Goal: Information Seeking & Learning: Learn about a topic

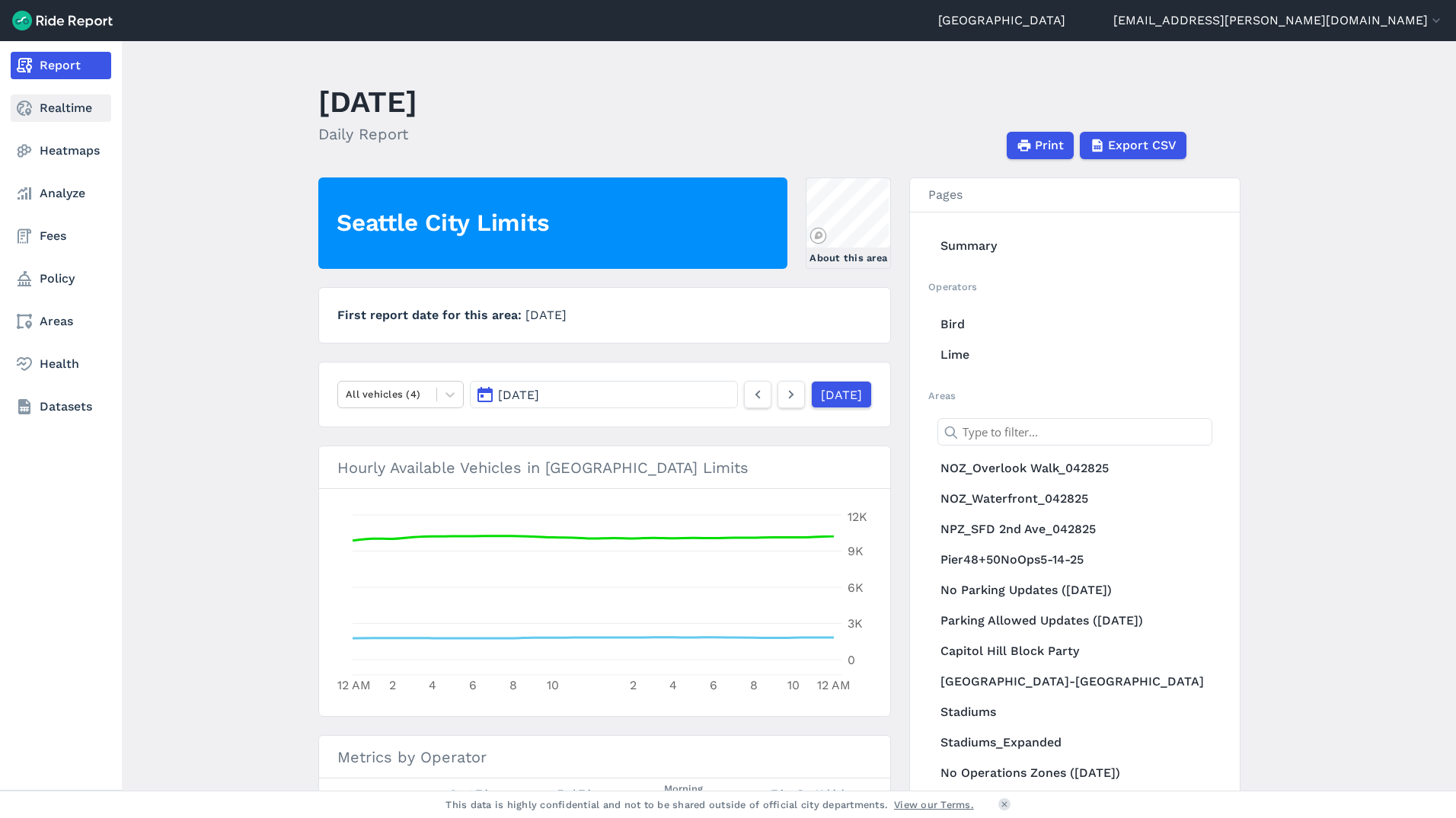
click at [27, 112] on use at bounding box center [24, 107] width 15 height 15
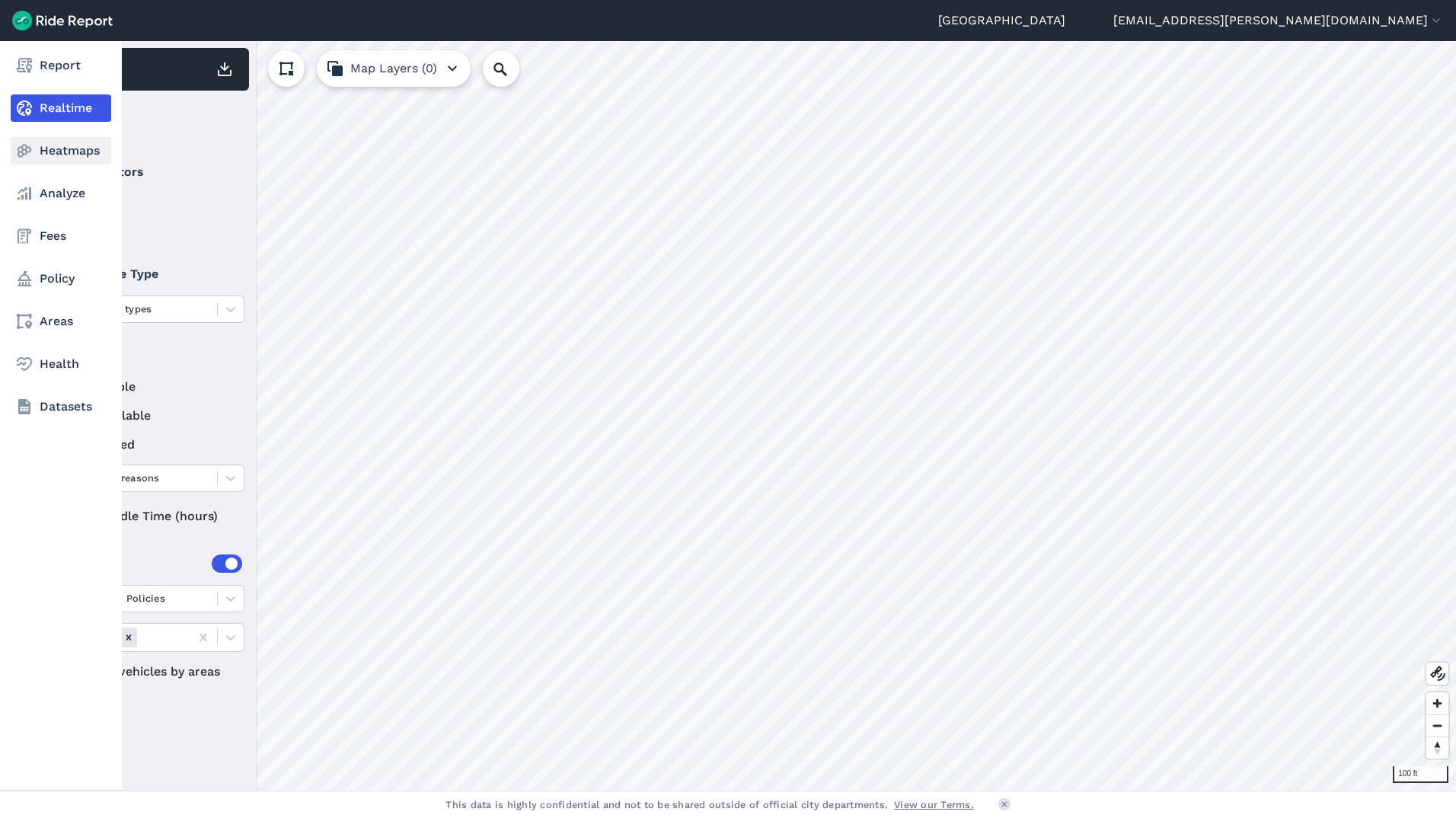
click at [24, 151] on icon at bounding box center [24, 150] width 18 height 18
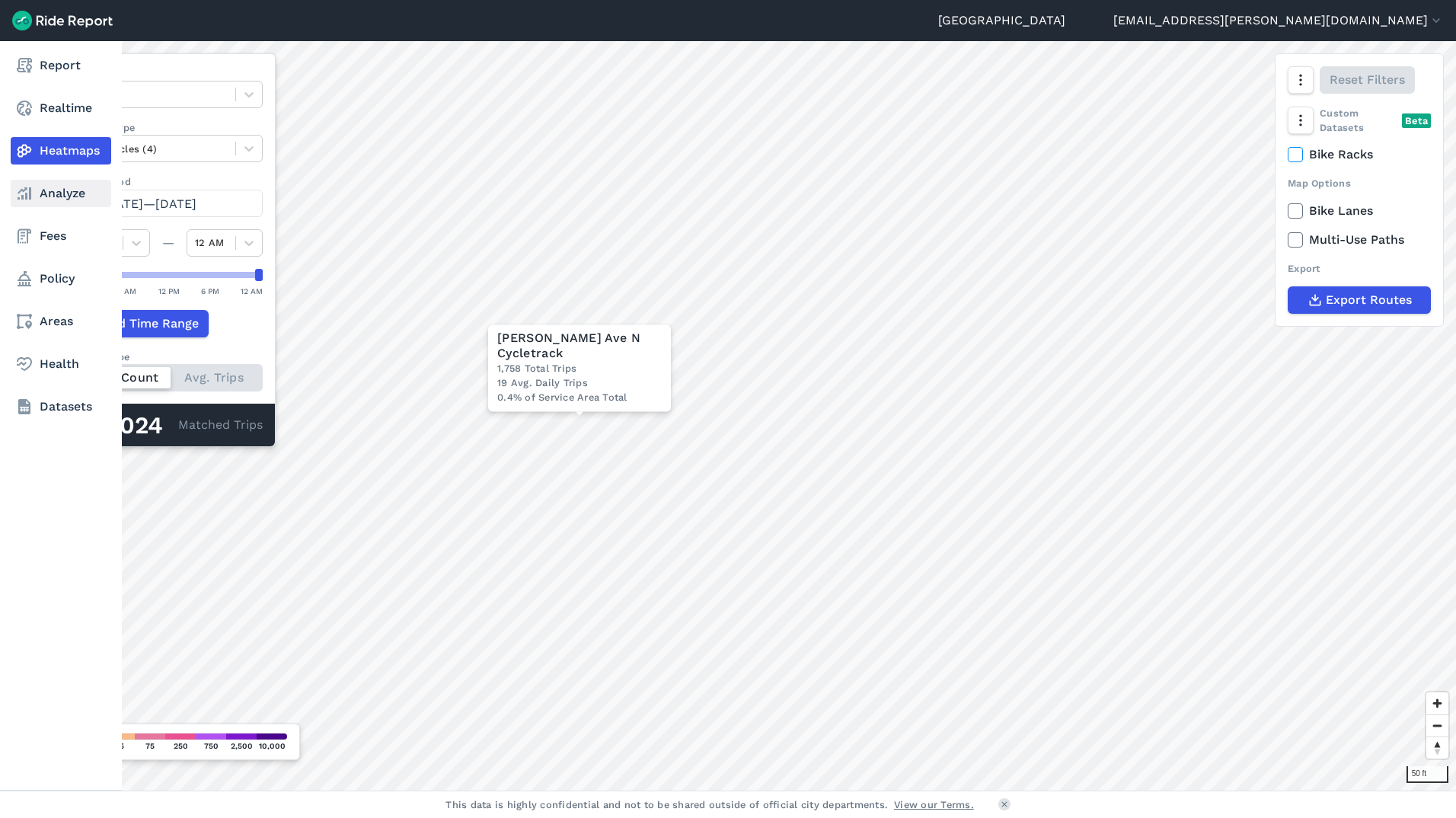
click at [35, 188] on link "Analyze" at bounding box center [60, 193] width 100 height 27
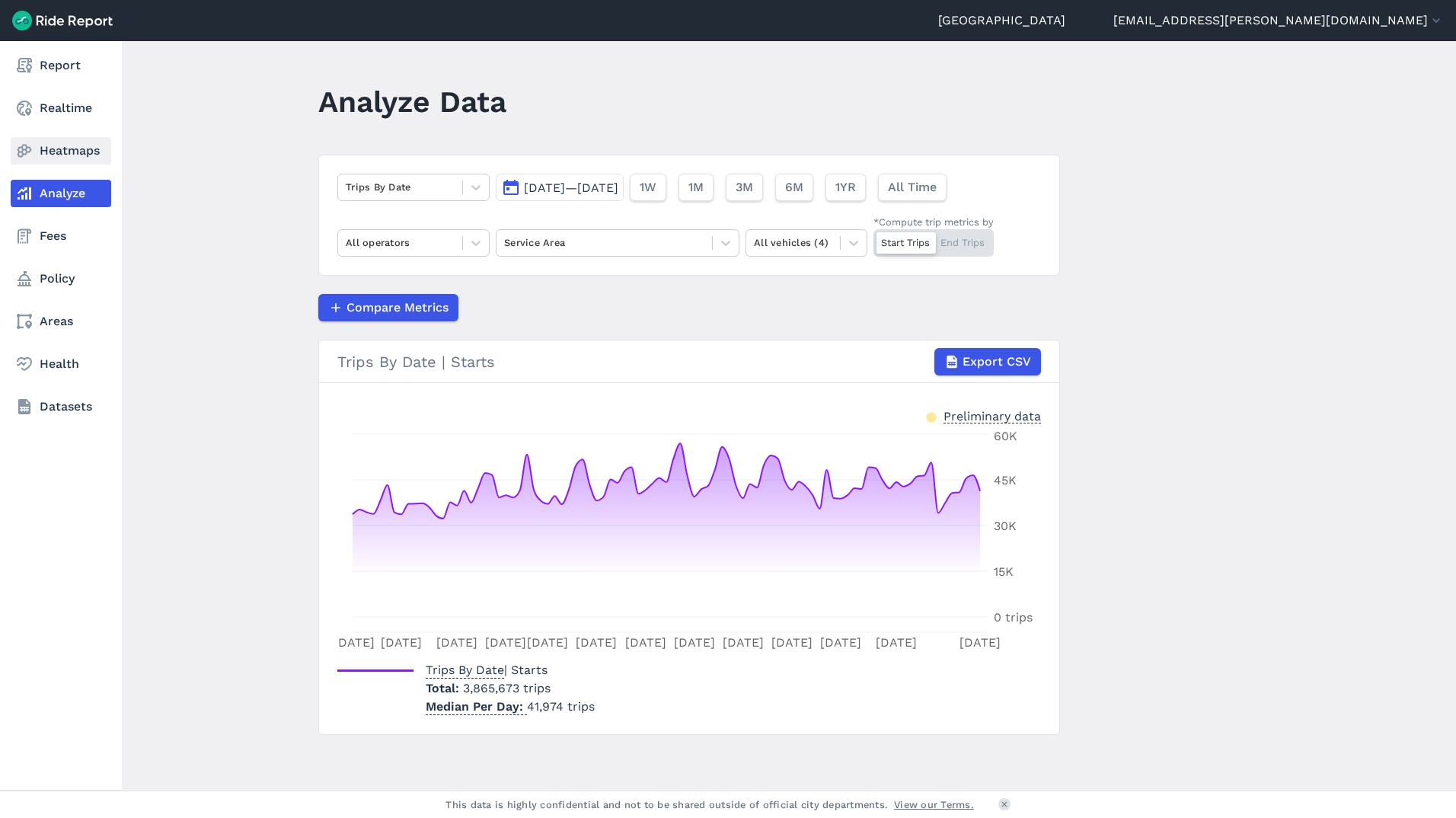
click at [32, 158] on icon at bounding box center [24, 150] width 18 height 18
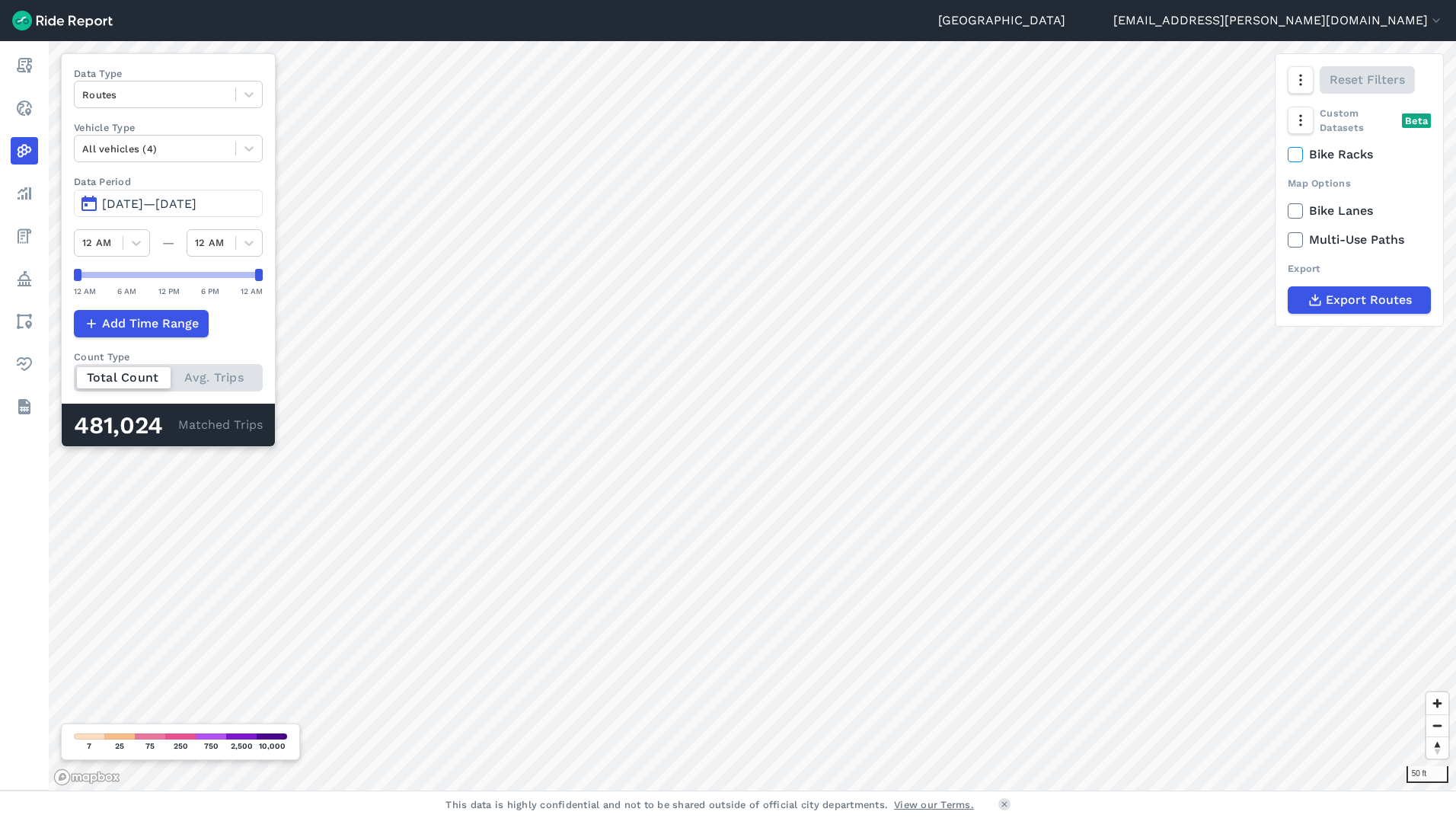
click at [234, 373] on div "Total Count Avg. Trips" at bounding box center [169, 377] width 189 height 27
click at [74, 373] on input "Count Type Total Count Avg. Trips" at bounding box center [74, 368] width 0 height 10
click at [1301, 160] on icon at bounding box center [1296, 154] width 14 height 15
click at [1288, 155] on input "Bike Racks" at bounding box center [1288, 150] width 0 height 10
click at [1301, 160] on icon at bounding box center [1296, 154] width 14 height 15
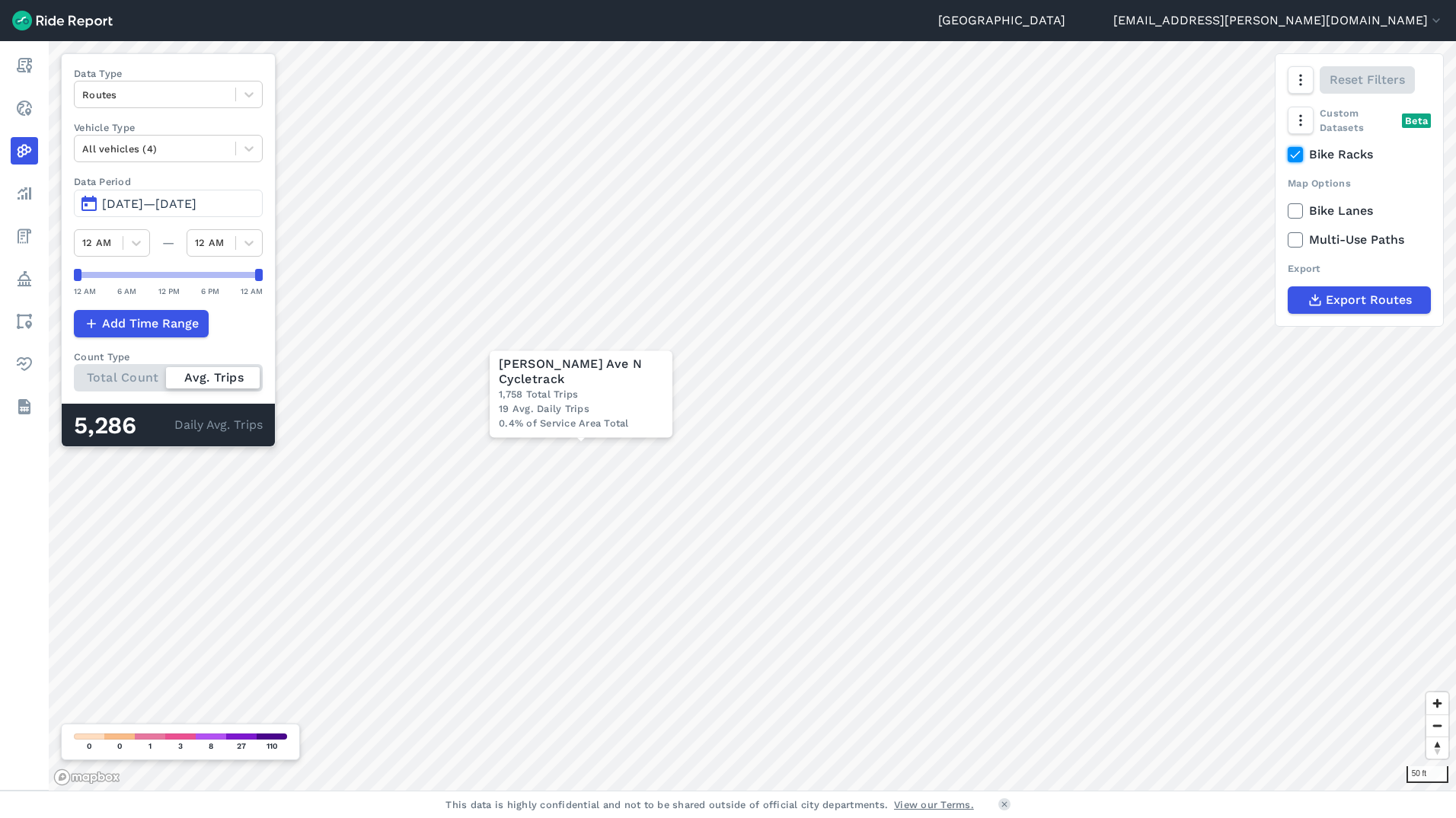
click at [1288, 155] on input "Bike Racks" at bounding box center [1288, 150] width 0 height 10
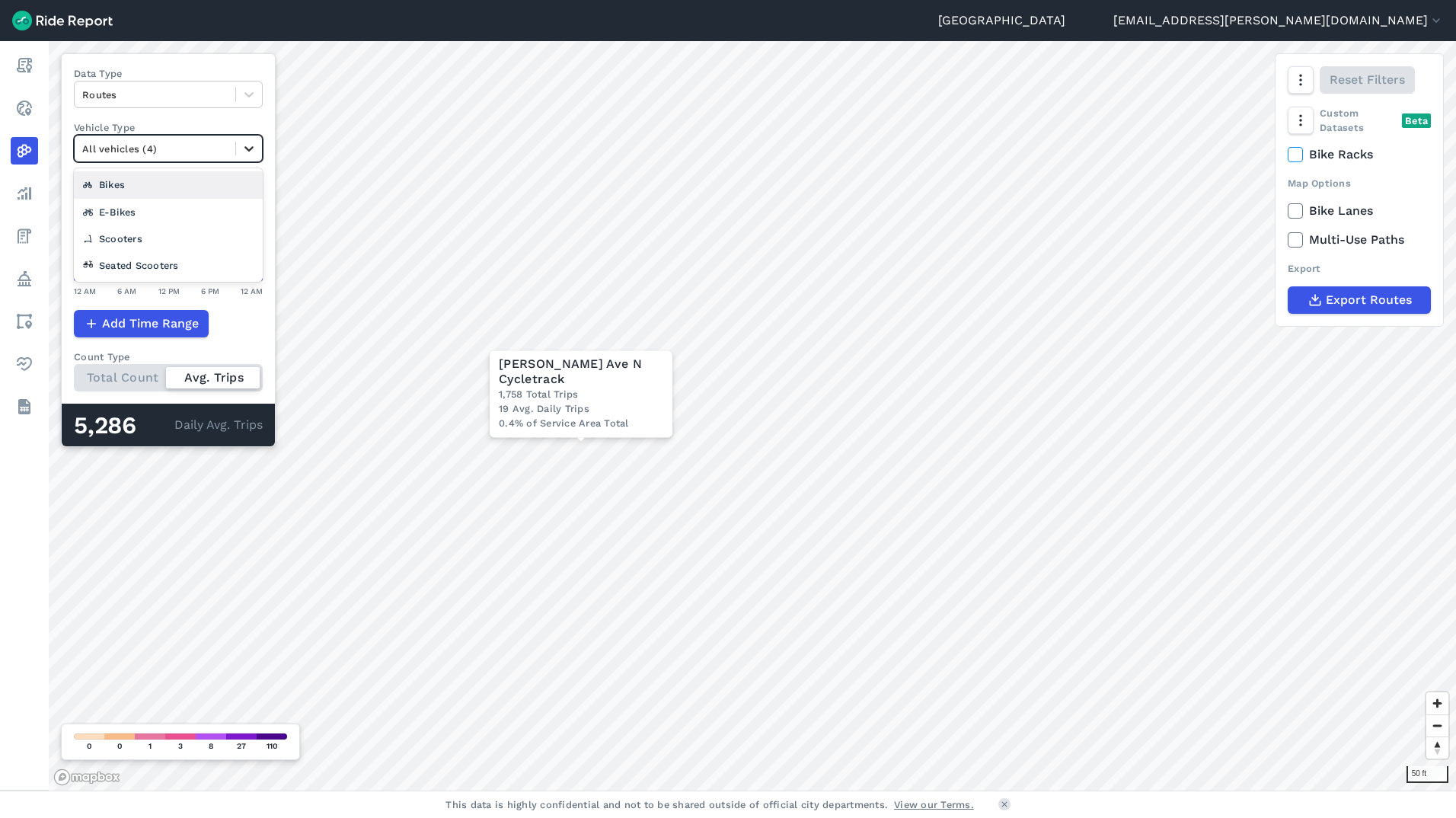
click at [248, 151] on icon at bounding box center [249, 149] width 9 height 5
click at [251, 106] on div at bounding box center [249, 94] width 26 height 26
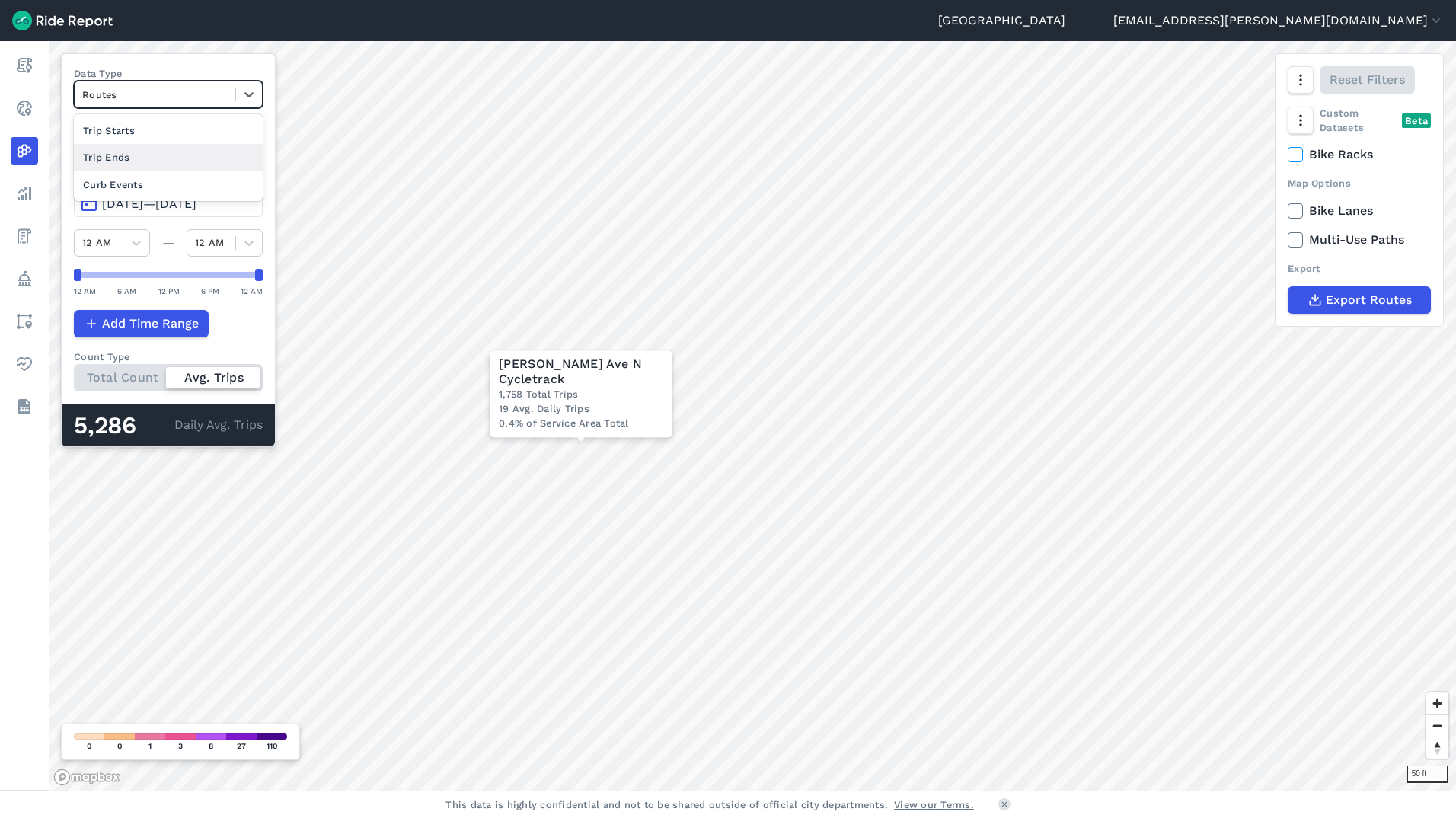
click at [176, 162] on div "Trip Ends" at bounding box center [169, 157] width 189 height 27
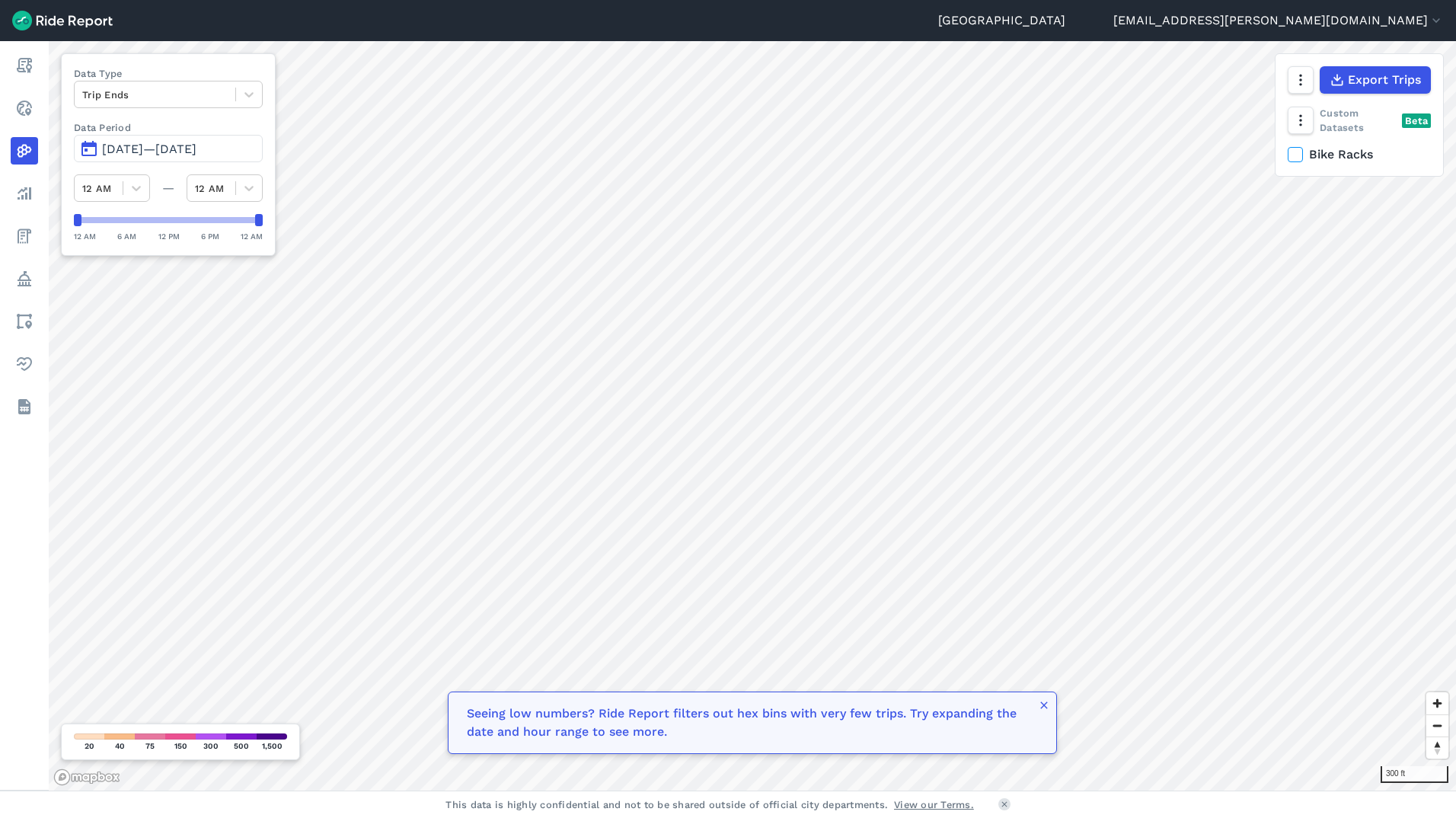
click at [163, 148] on span "[DATE]—[DATE]" at bounding box center [149, 148] width 94 height 15
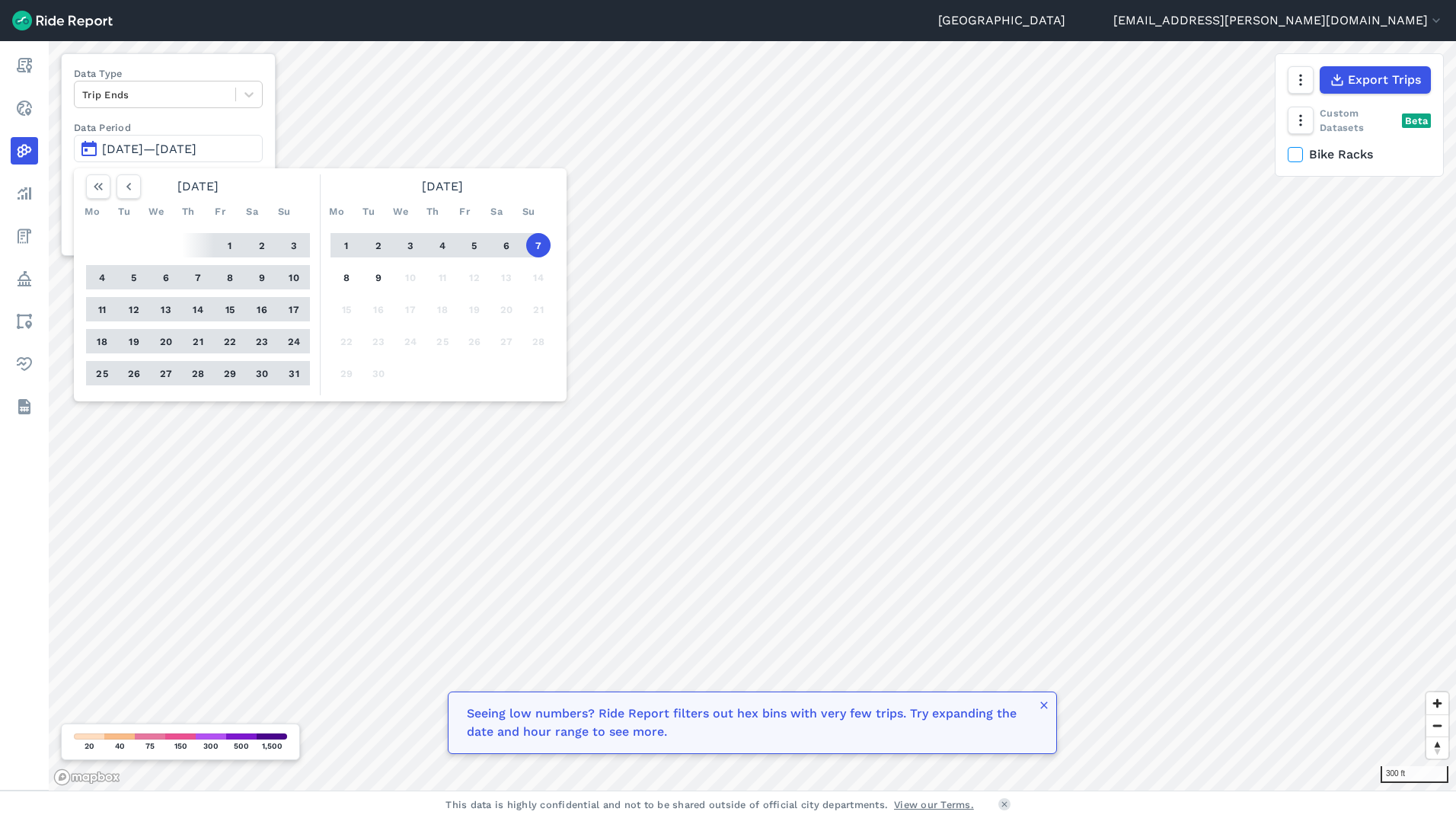
click at [219, 247] on button "1" at bounding box center [230, 245] width 24 height 24
click at [289, 376] on button "31" at bounding box center [294, 373] width 24 height 24
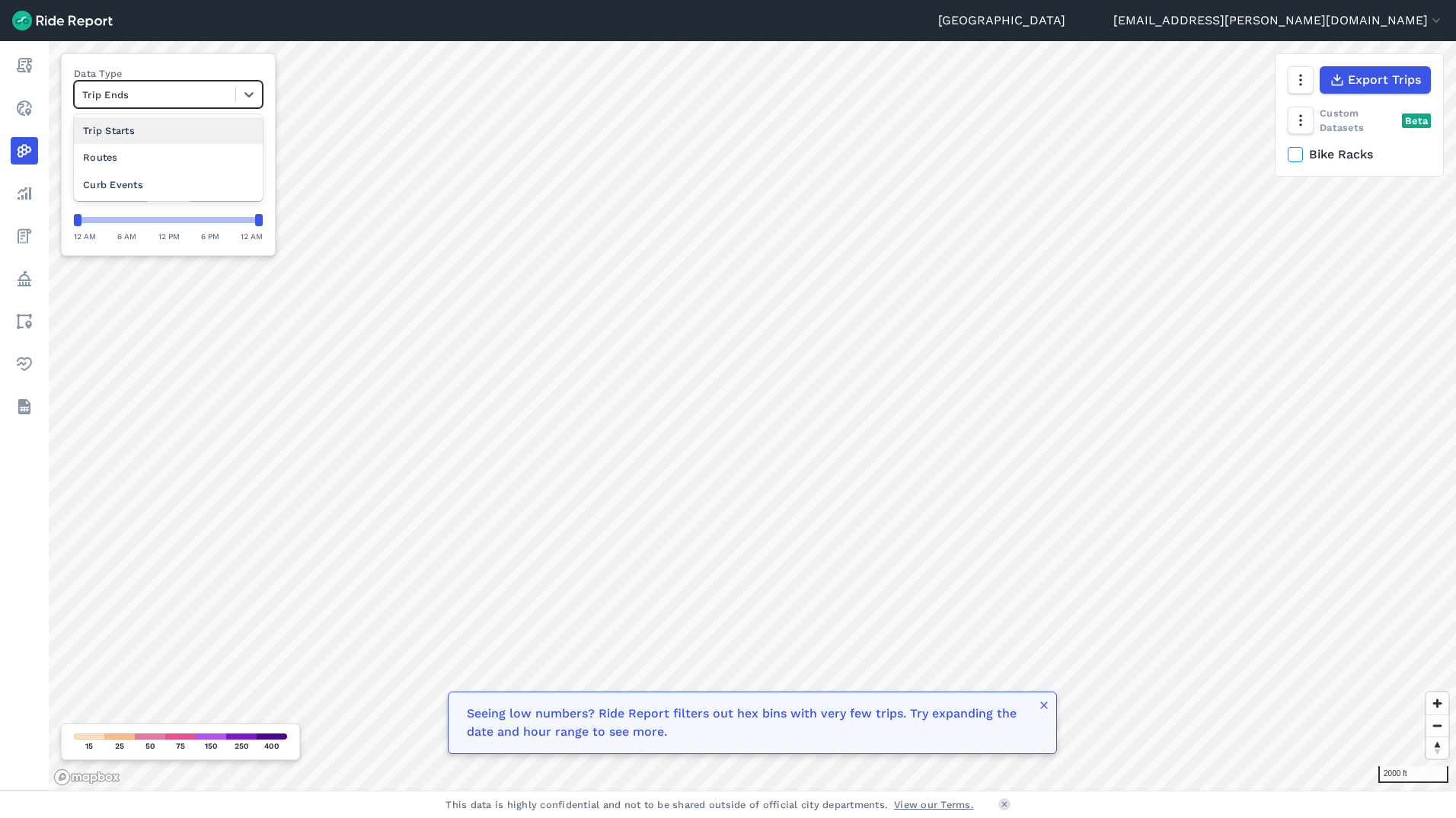
click at [235, 80] on div "Trip Ends" at bounding box center [169, 93] width 189 height 27
click at [254, 81] on div at bounding box center [249, 94] width 26 height 26
